Goal: Navigation & Orientation: Find specific page/section

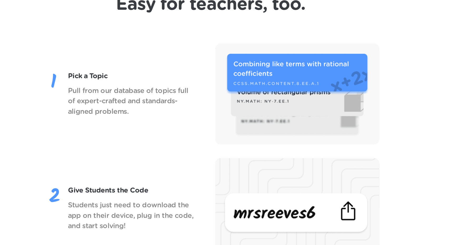
scroll to position [585, 0]
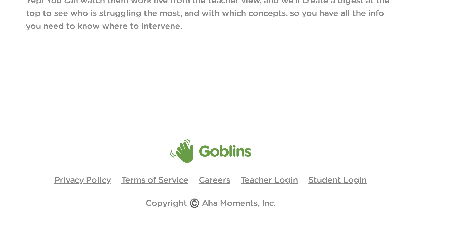
scroll to position [1939, 0]
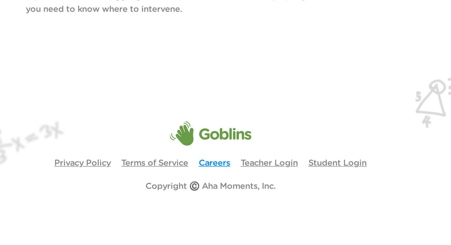
click at [227, 204] on link "Careers" at bounding box center [228, 204] width 16 height 4
